Goal: Task Accomplishment & Management: Manage account settings

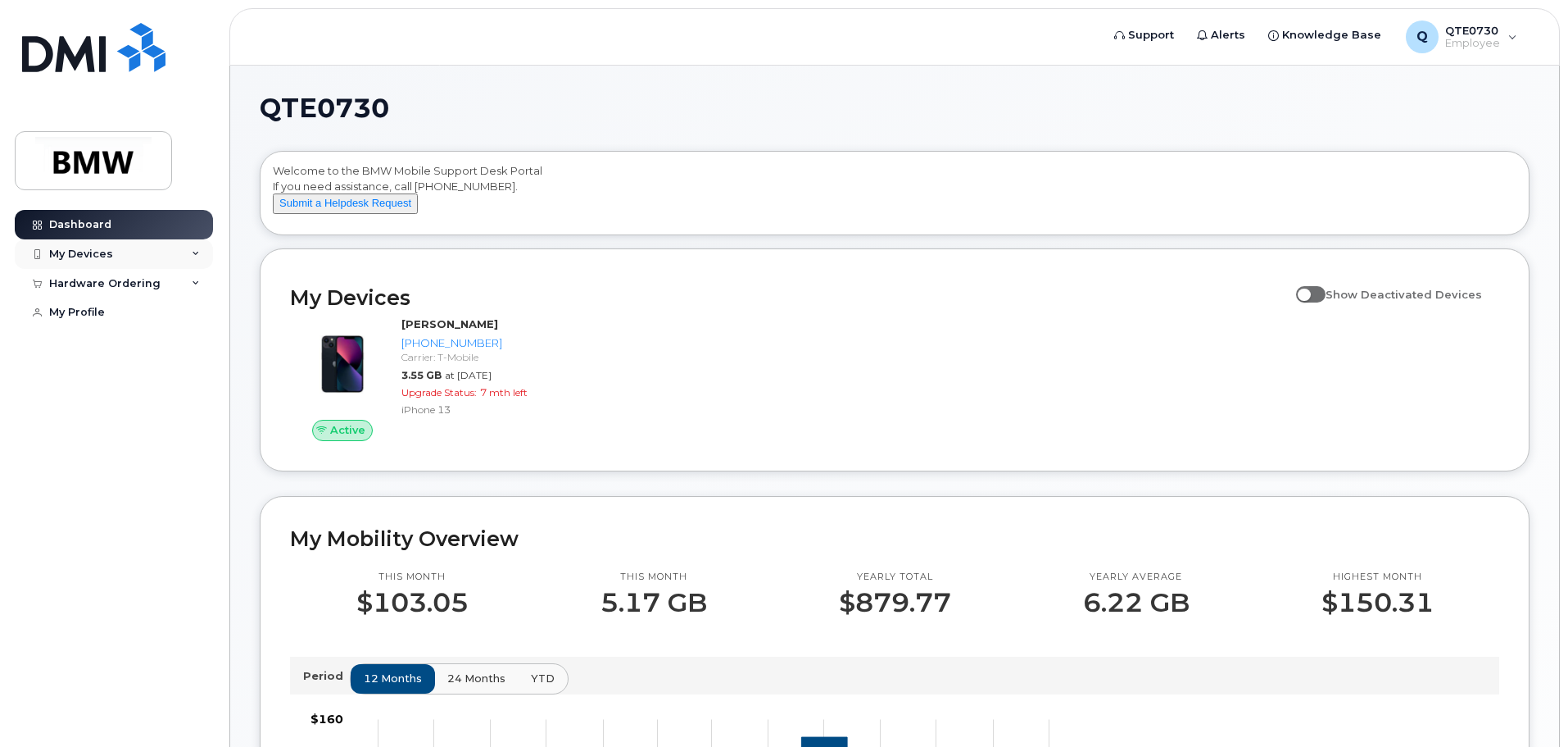
click at [189, 244] on div "My Devices" at bounding box center [114, 254] width 198 height 30
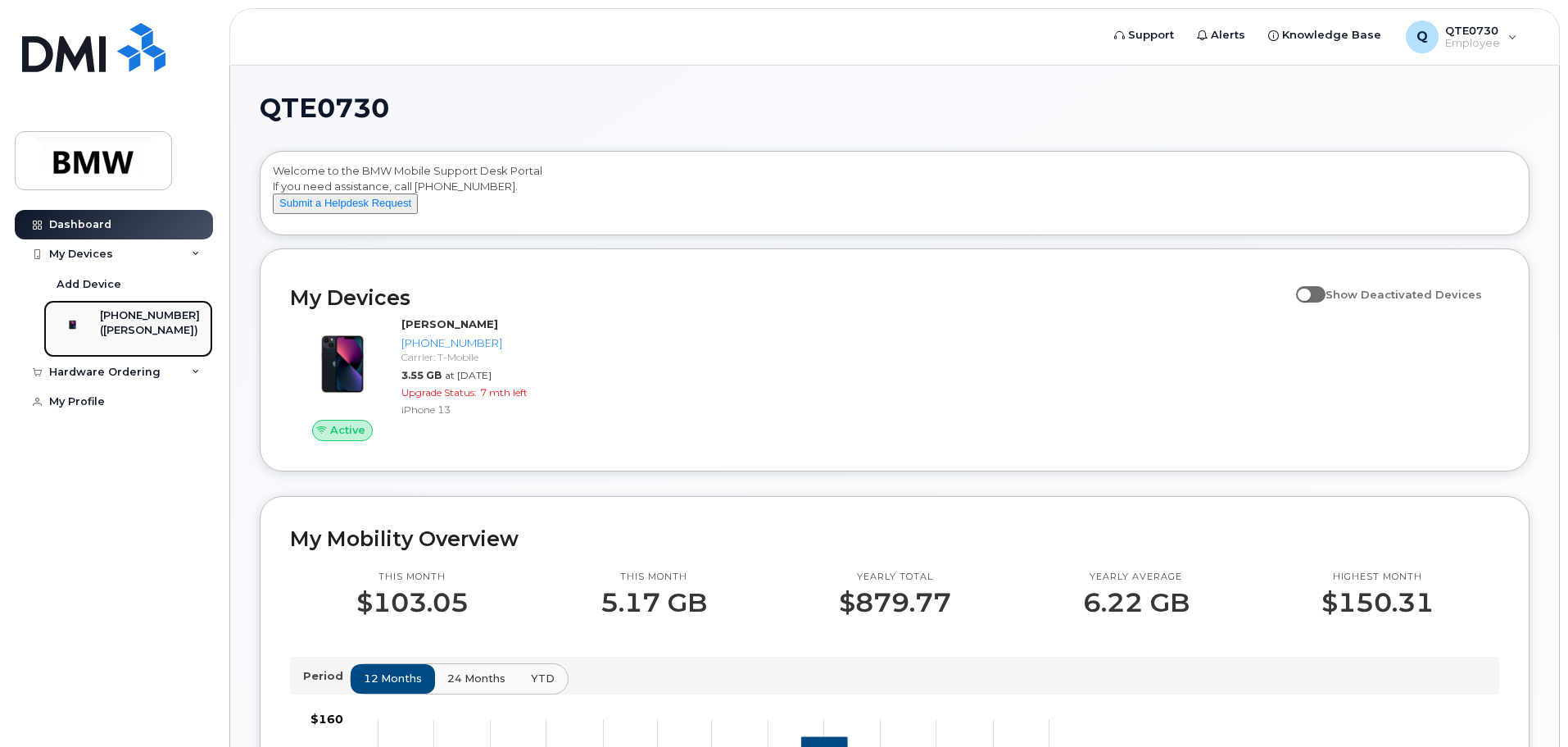
click at [136, 320] on div "[PHONE_NUMBER]" at bounding box center [150, 315] width 100 height 15
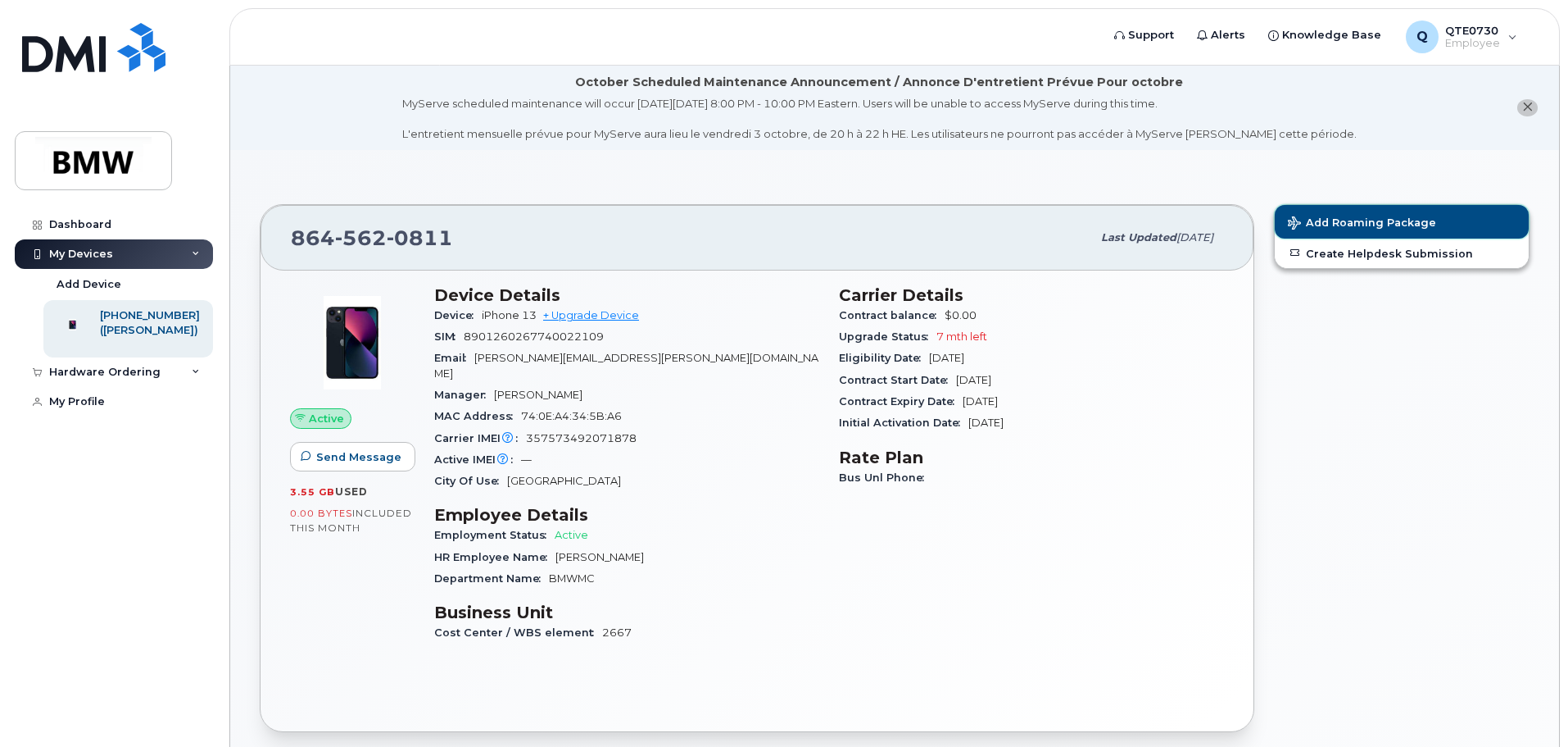
click at [1349, 217] on span "Add Roaming Package" at bounding box center [1362, 224] width 149 height 16
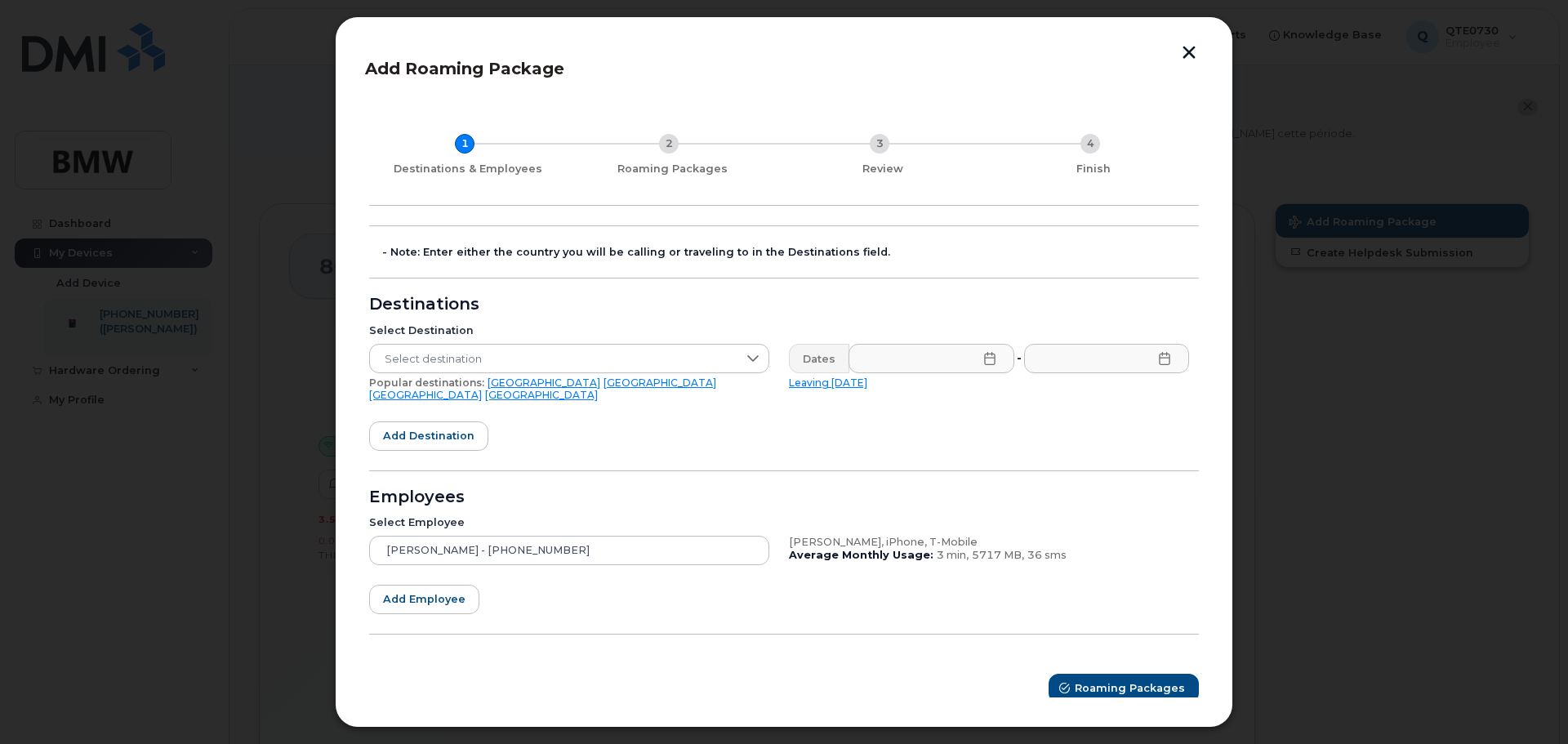
click at [1188, 51] on button "button" at bounding box center [1188, 54] width 25 height 17
